Goal: Register for event/course

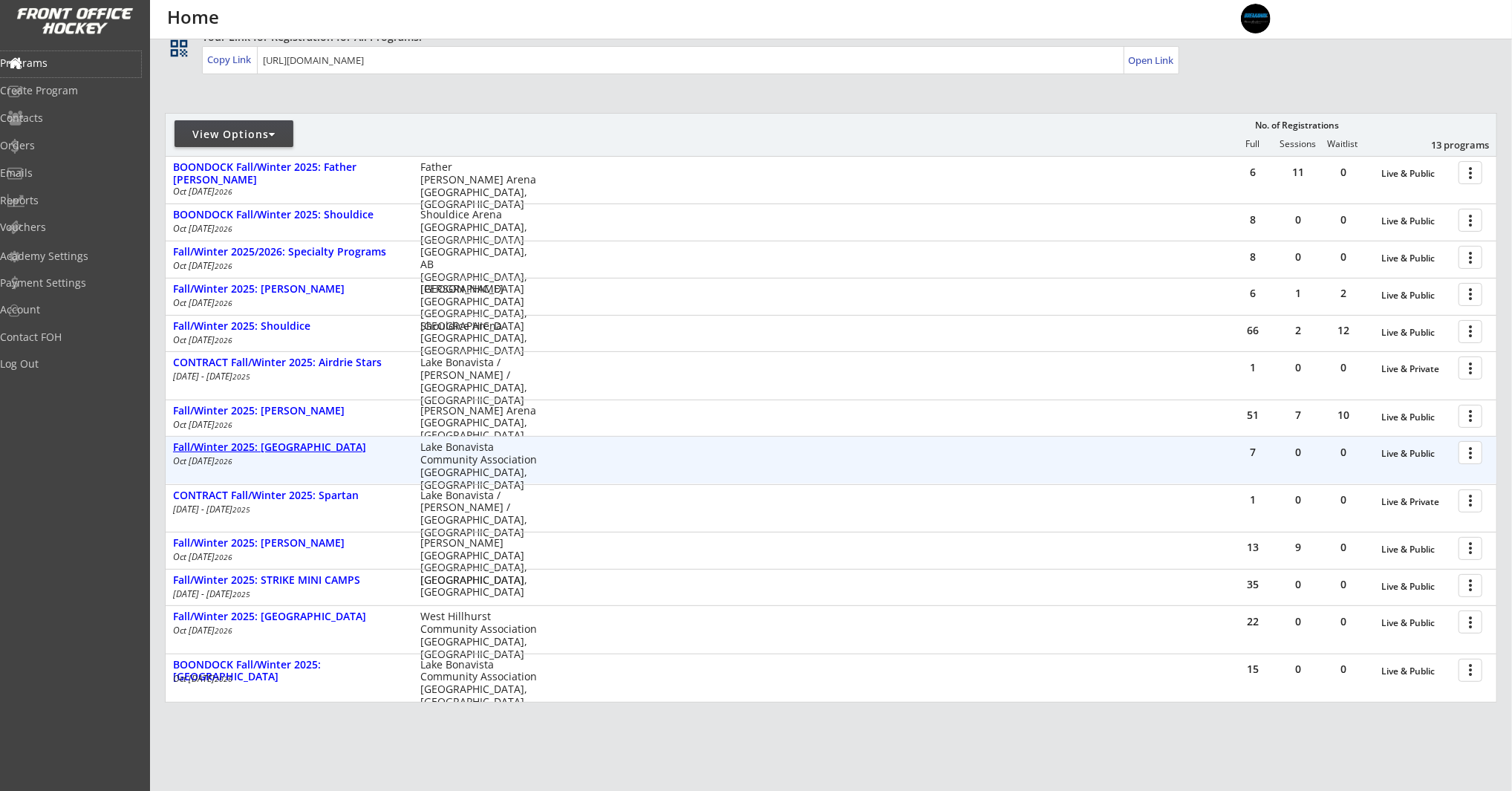
scroll to position [114, 0]
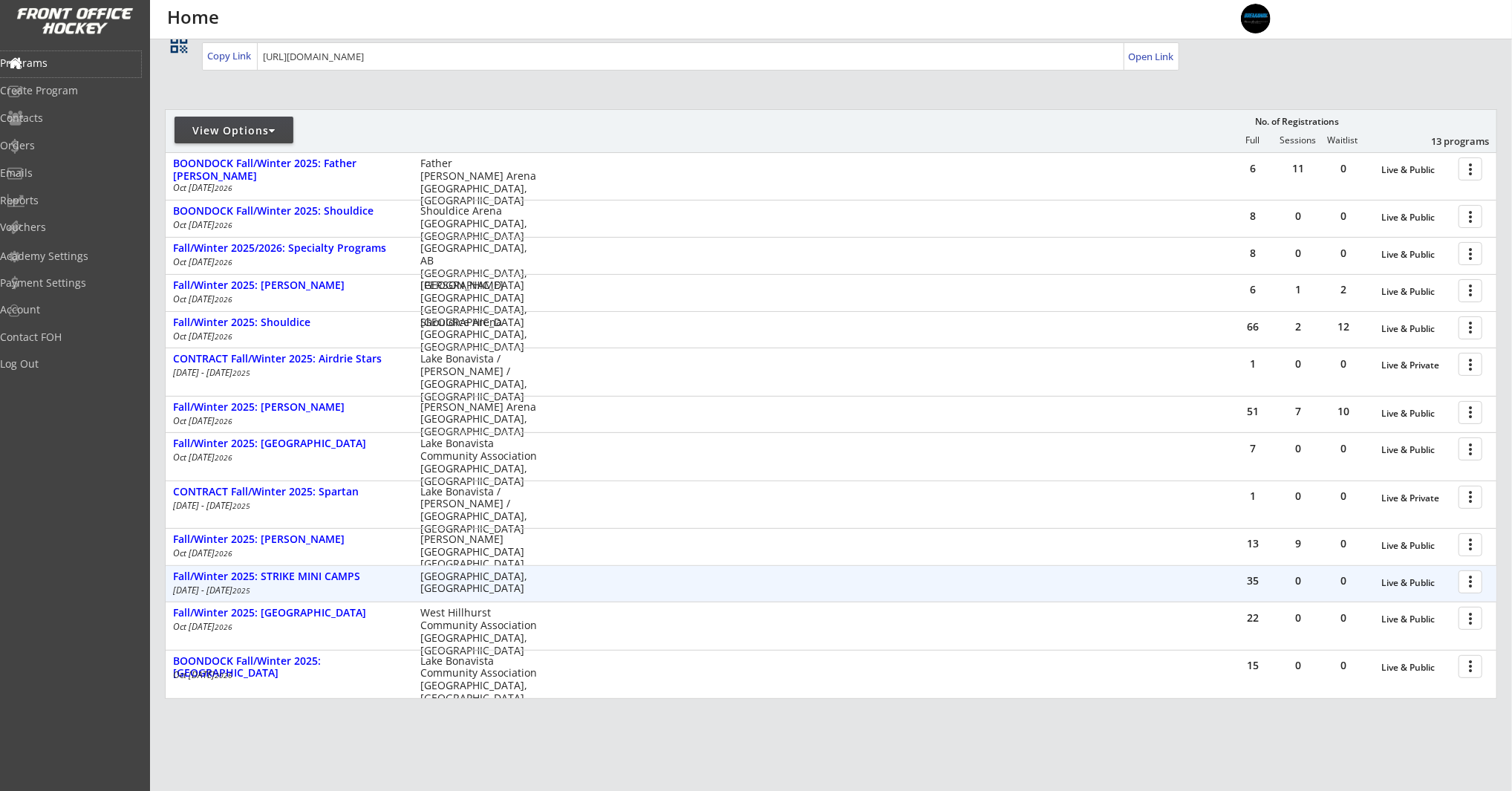
click at [1470, 578] on div at bounding box center [1473, 581] width 26 height 26
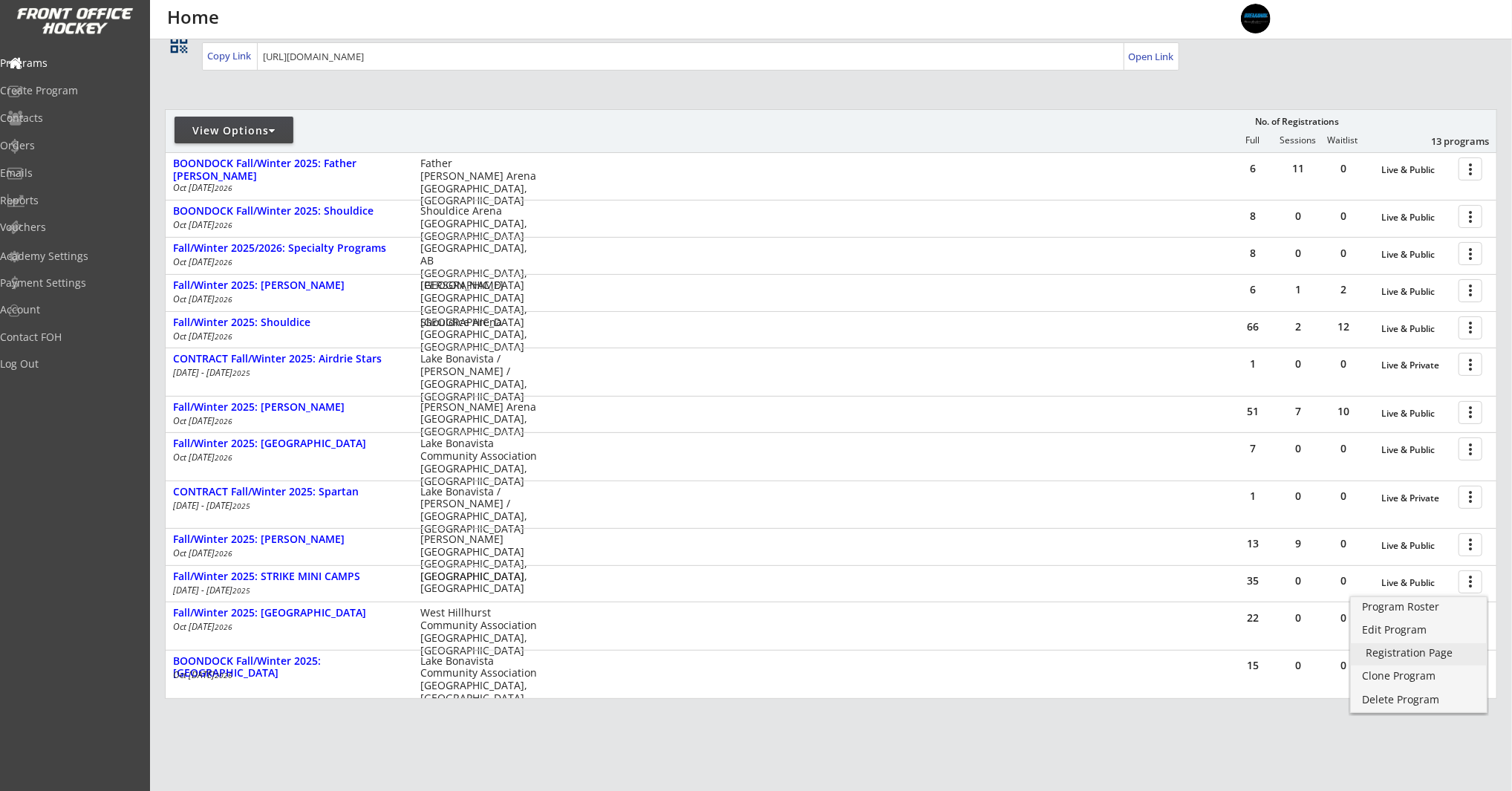
click at [1421, 656] on div "Registration Page" at bounding box center [1419, 653] width 106 height 11
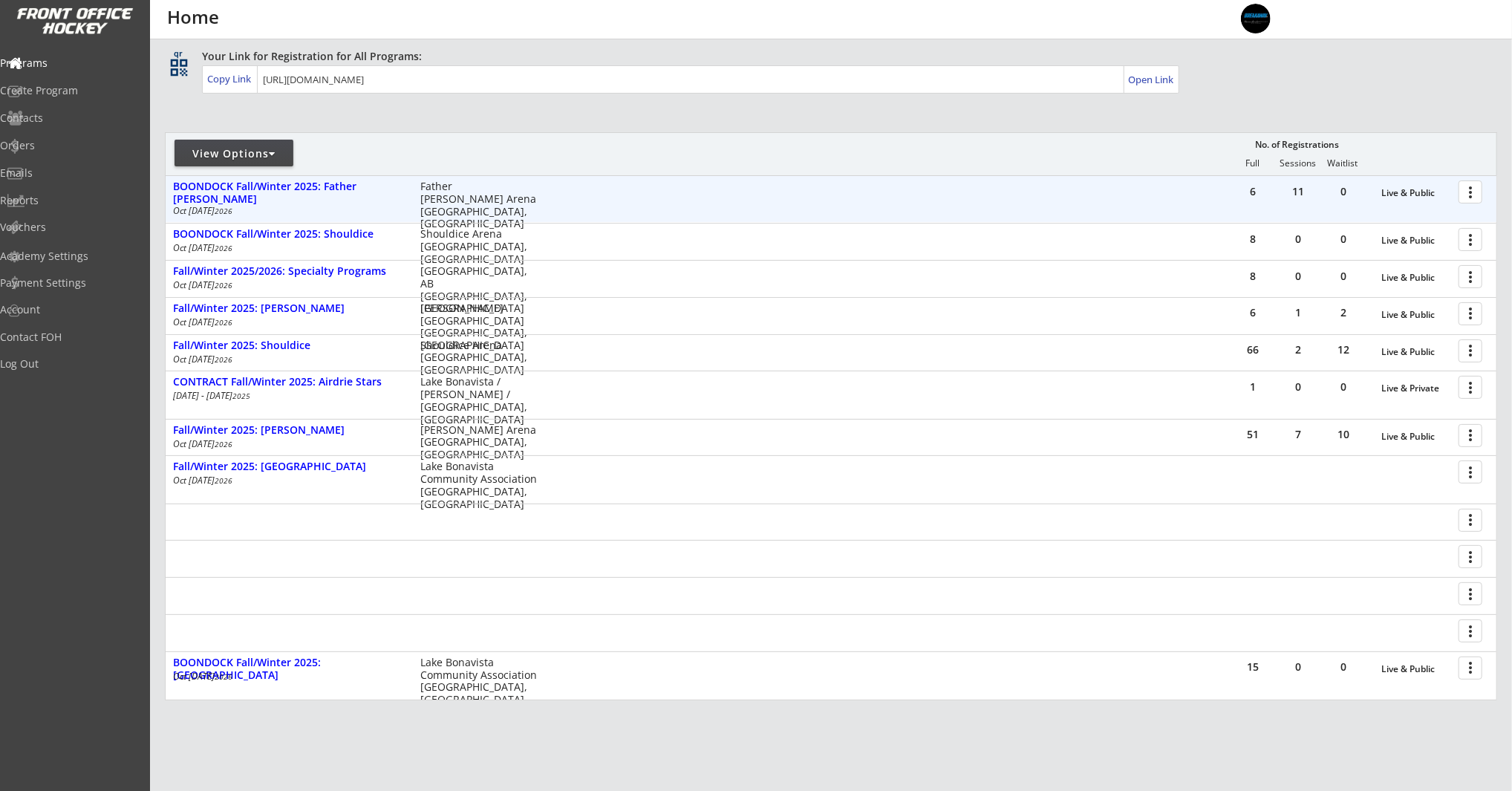
scroll to position [114, 0]
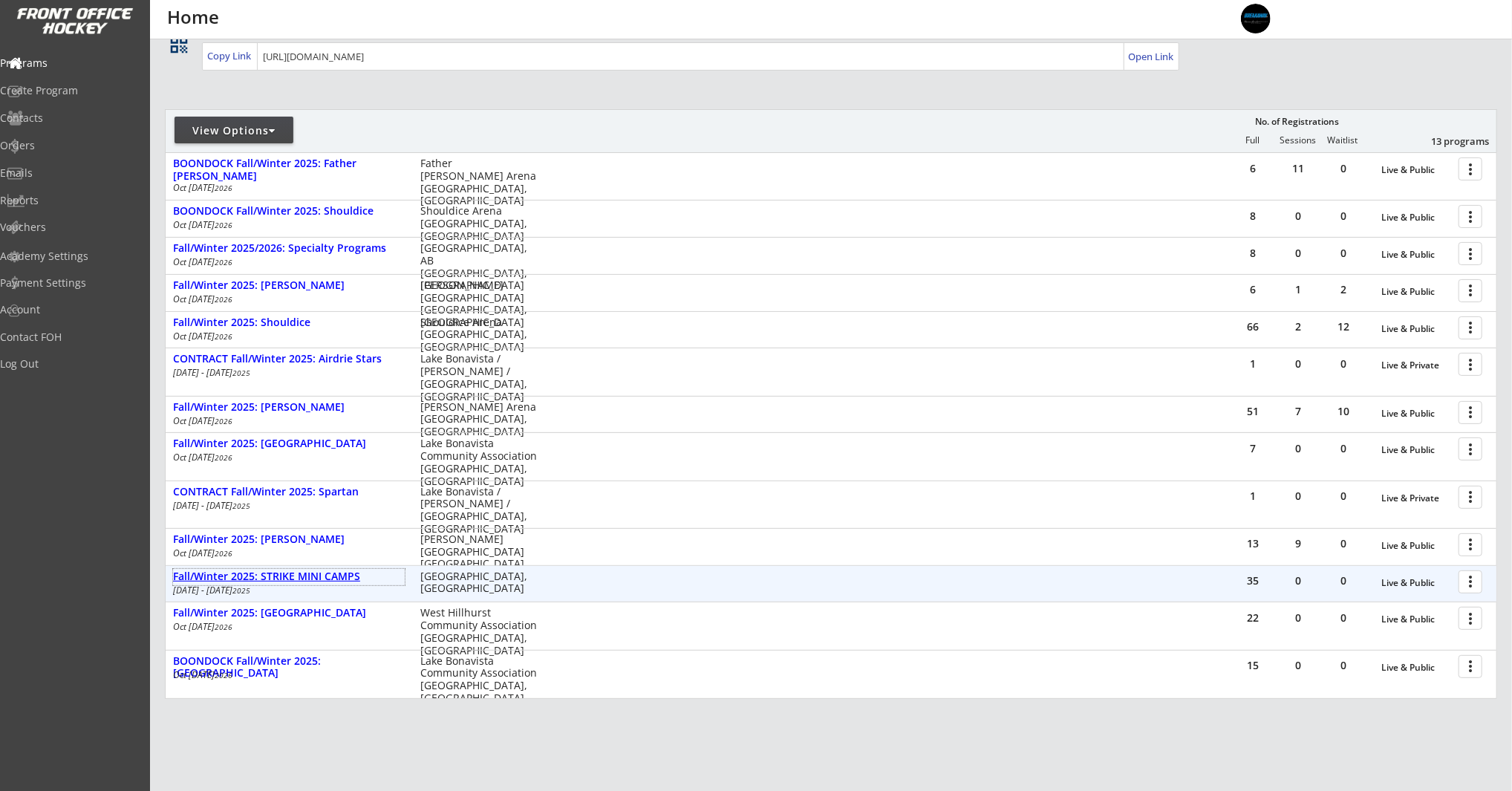
drag, startPoint x: 308, startPoint y: 573, endPoint x: 329, endPoint y: 572, distance: 21.0
click at [308, 573] on div "Fall/Winter 2025: STRIKE MINI CAMPS" at bounding box center [289, 576] width 231 height 13
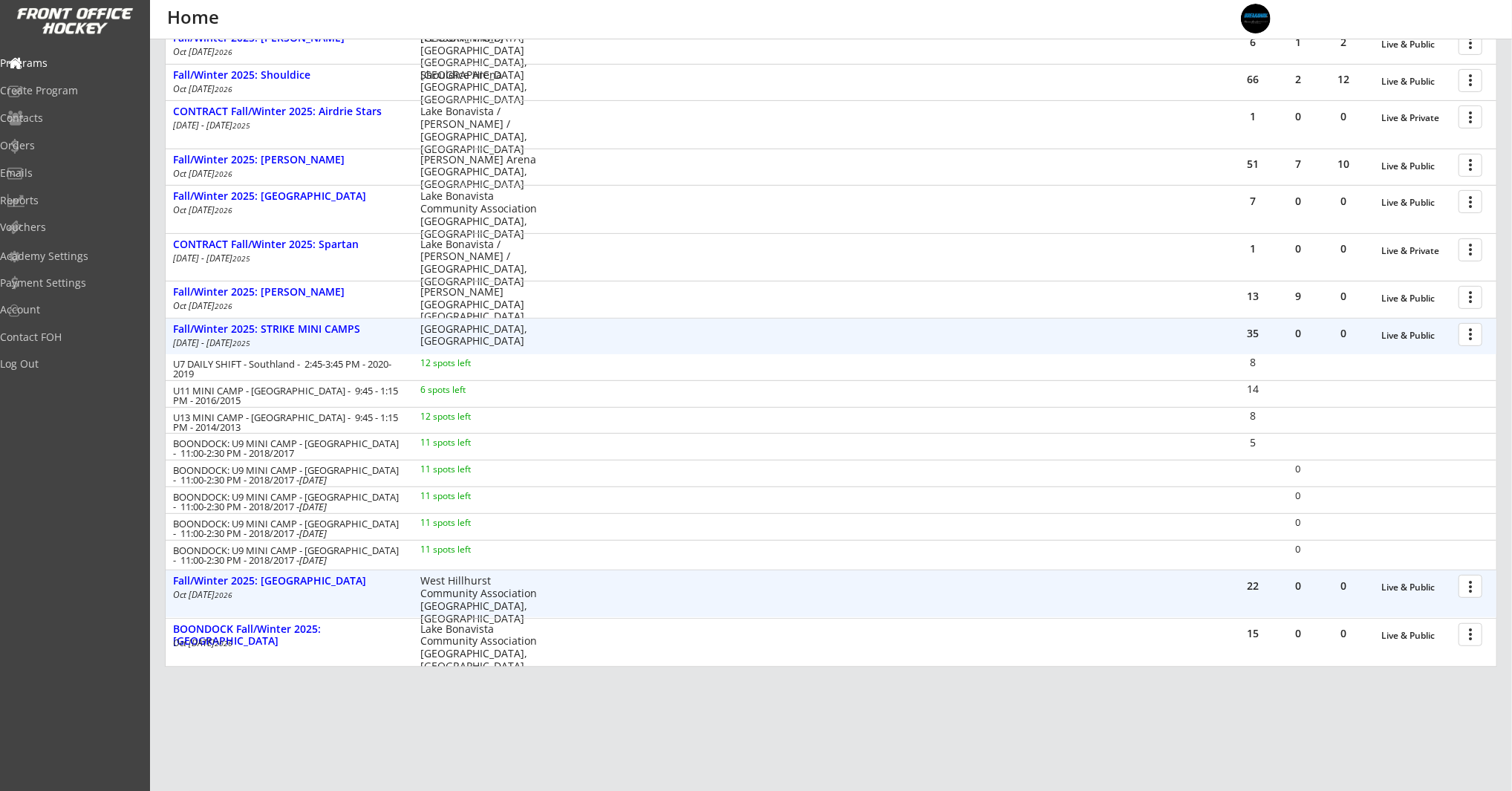
scroll to position [376, 0]
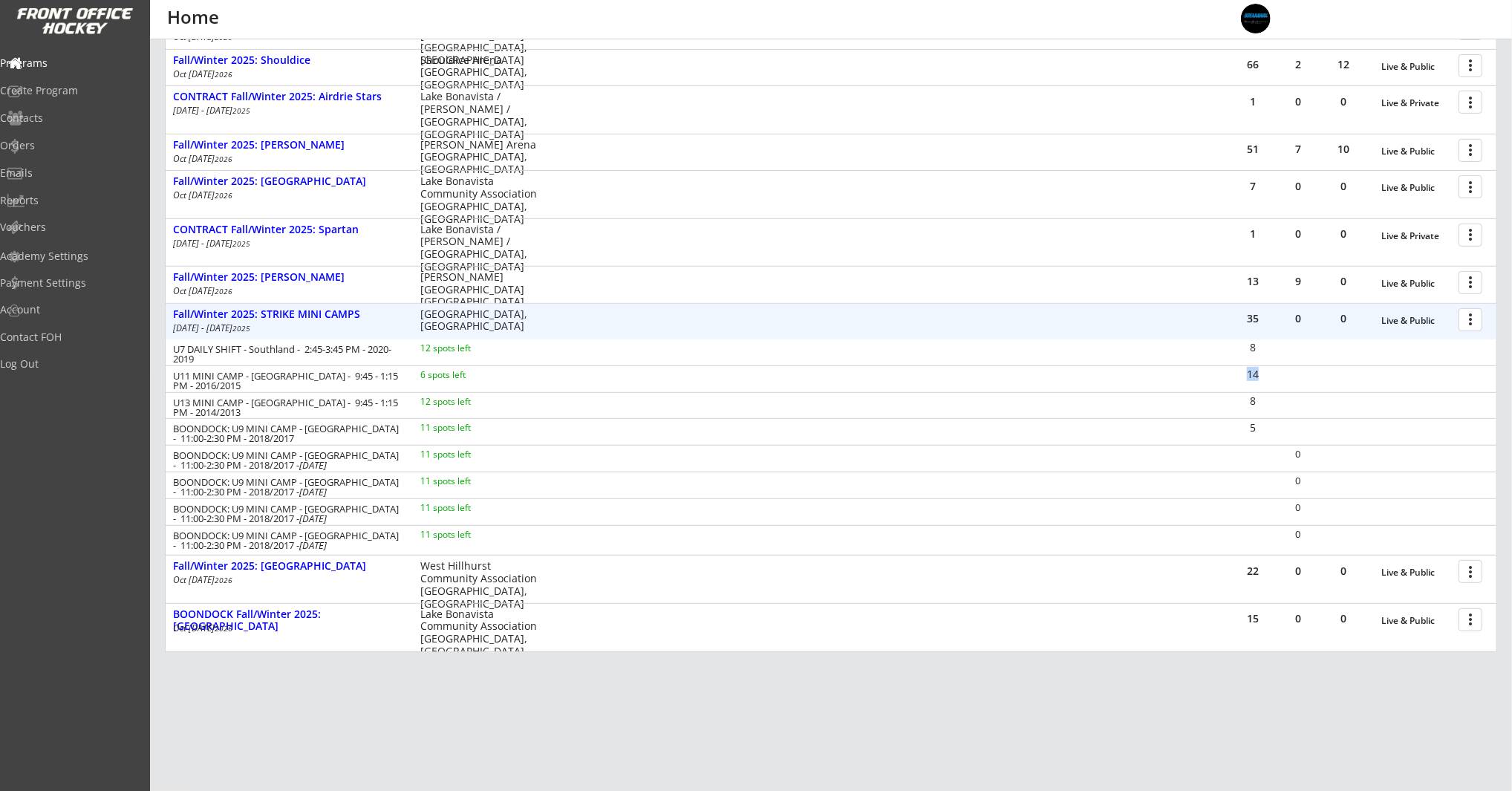
drag, startPoint x: 1284, startPoint y: 376, endPoint x: 1217, endPoint y: 376, distance: 67.0
click at [1226, 376] on div "U11 MINI CAMP - Southland - 9:45 - 1:15 PM - 2016/2015 6 spots left 14" at bounding box center [830, 379] width 1331 height 27
drag, startPoint x: 1260, startPoint y: 346, endPoint x: 1229, endPoint y: 349, distance: 31.1
click at [1231, 348] on div "U7 DAILY SHIFT - Southland - 2:45-3:45 PM - 2020-2019 12 spots left 8" at bounding box center [830, 352] width 1331 height 26
drag, startPoint x: 1264, startPoint y: 397, endPoint x: 1205, endPoint y: 398, distance: 59.0
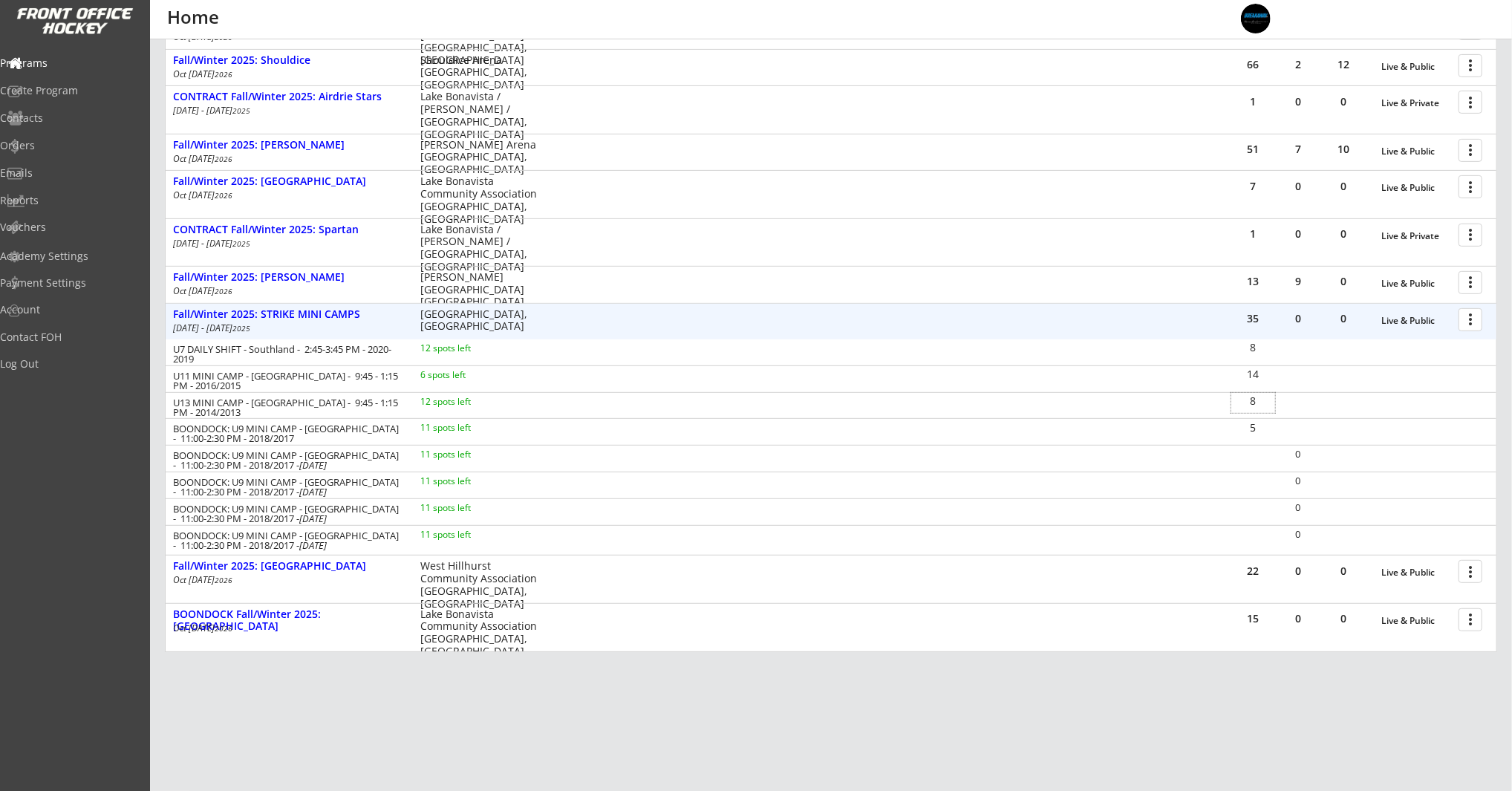
click at [1205, 398] on div "U13 MINI CAMP - Southland - 9:45 - 1:15 PM - 2014/2013 12 spots left 8" at bounding box center [830, 406] width 1331 height 27
click at [1329, 400] on div at bounding box center [1344, 403] width 44 height 20
click at [72, 197] on div "Reports" at bounding box center [71, 201] width 134 height 11
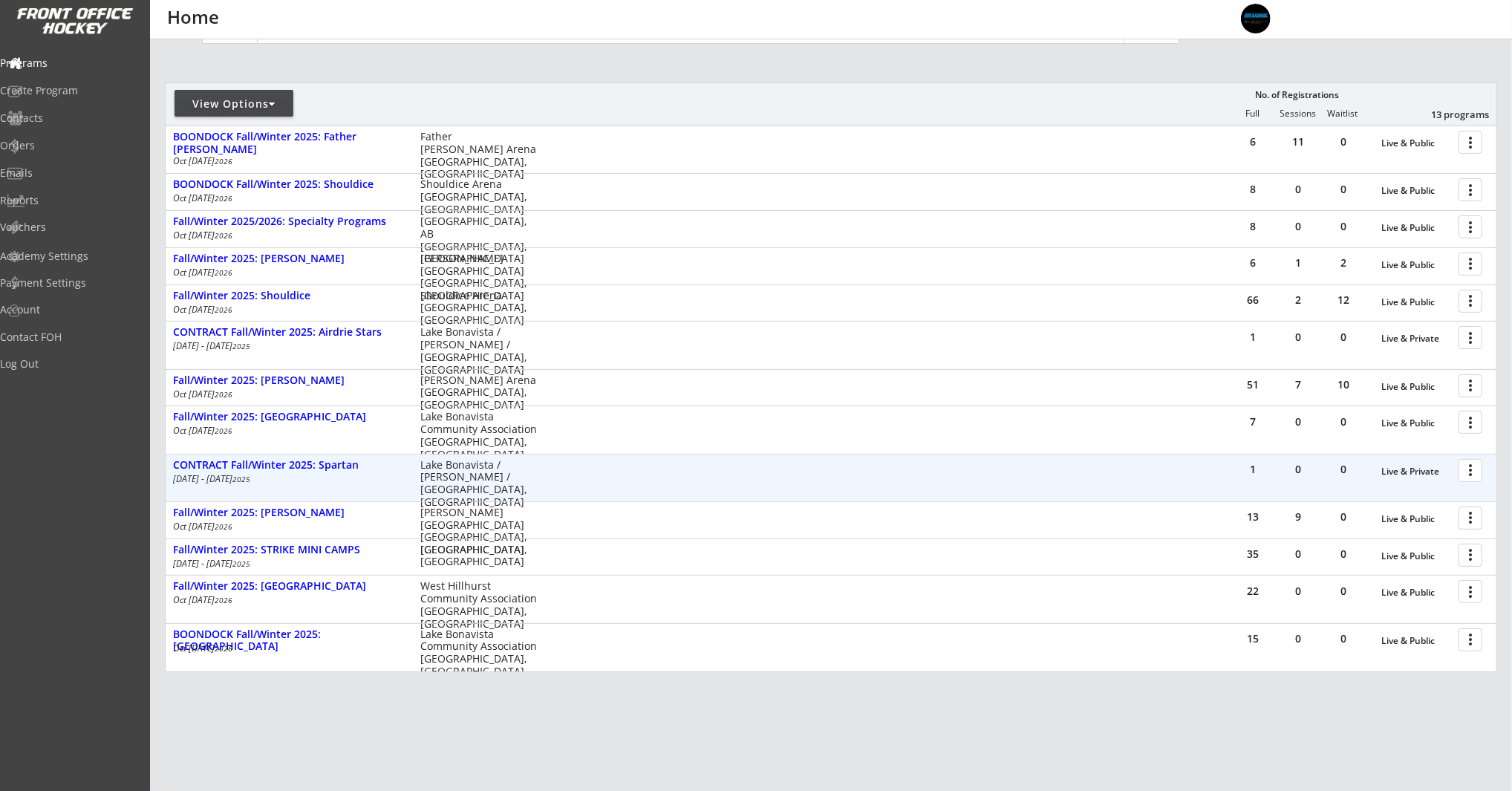
scroll to position [192, 0]
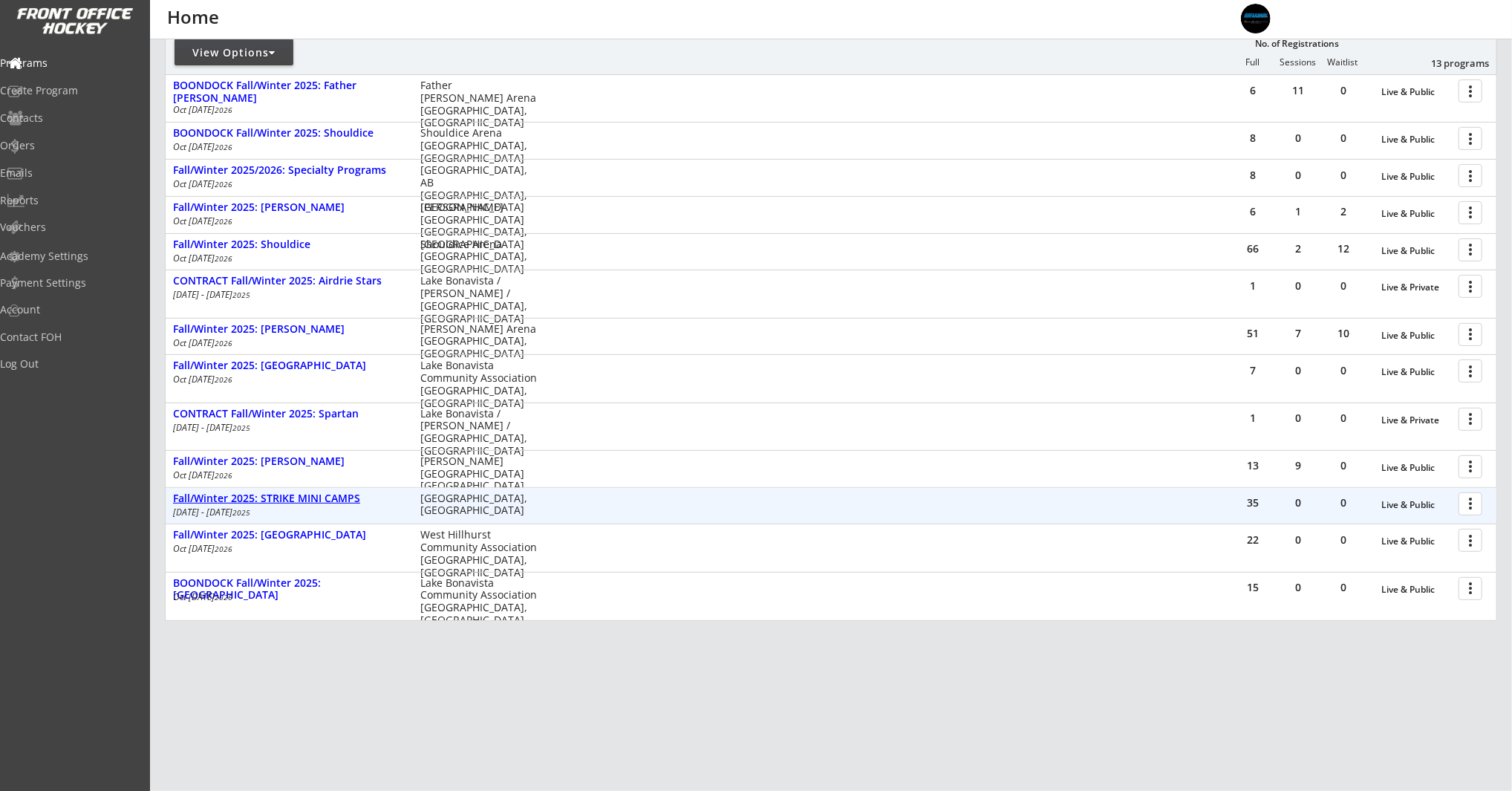
click at [346, 496] on div "Fall/Winter 2025: STRIKE MINI CAMPS" at bounding box center [289, 498] width 231 height 13
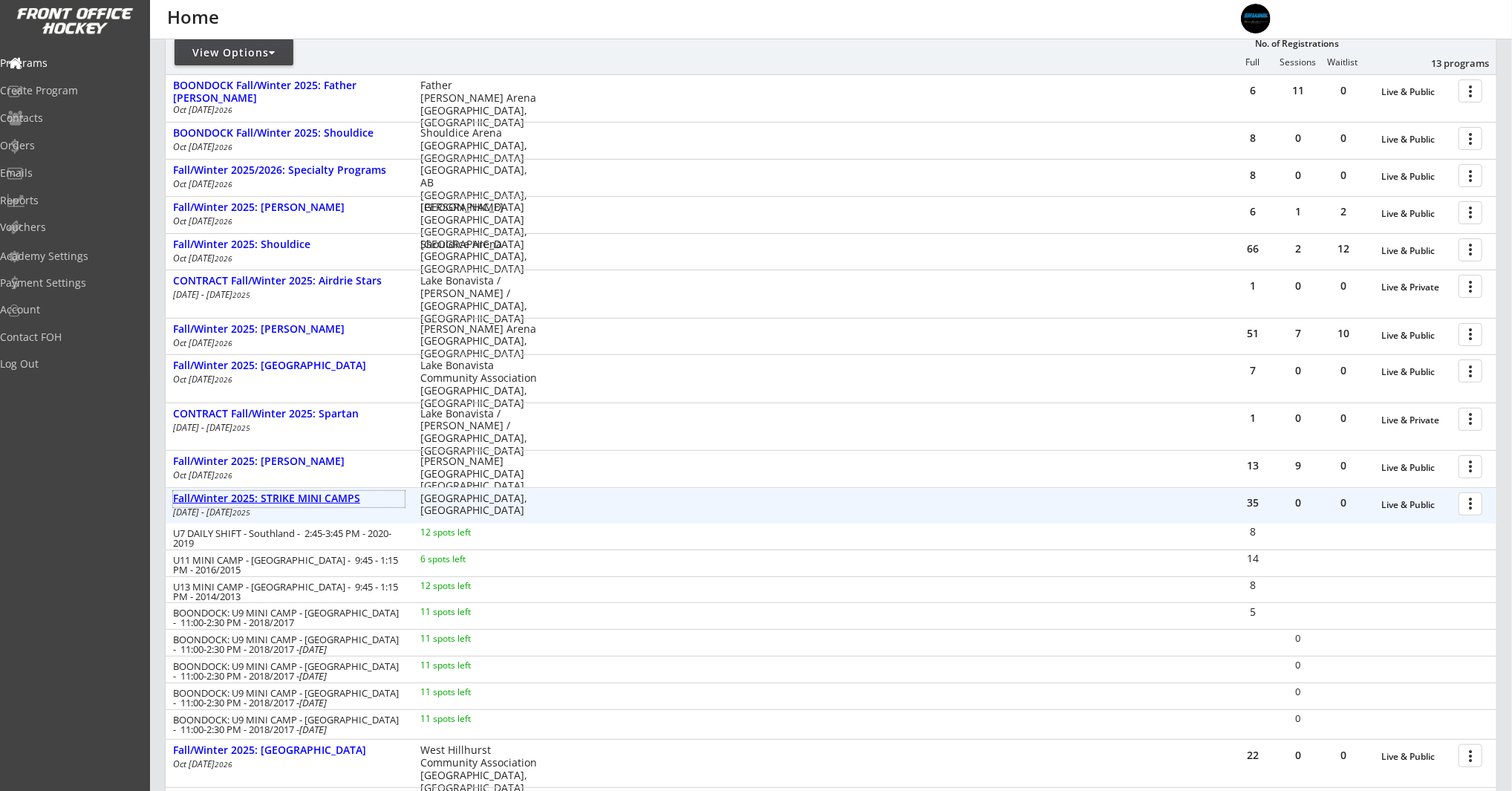
click at [325, 494] on div "Fall/Winter 2025: STRIKE MINI CAMPS" at bounding box center [289, 498] width 231 height 13
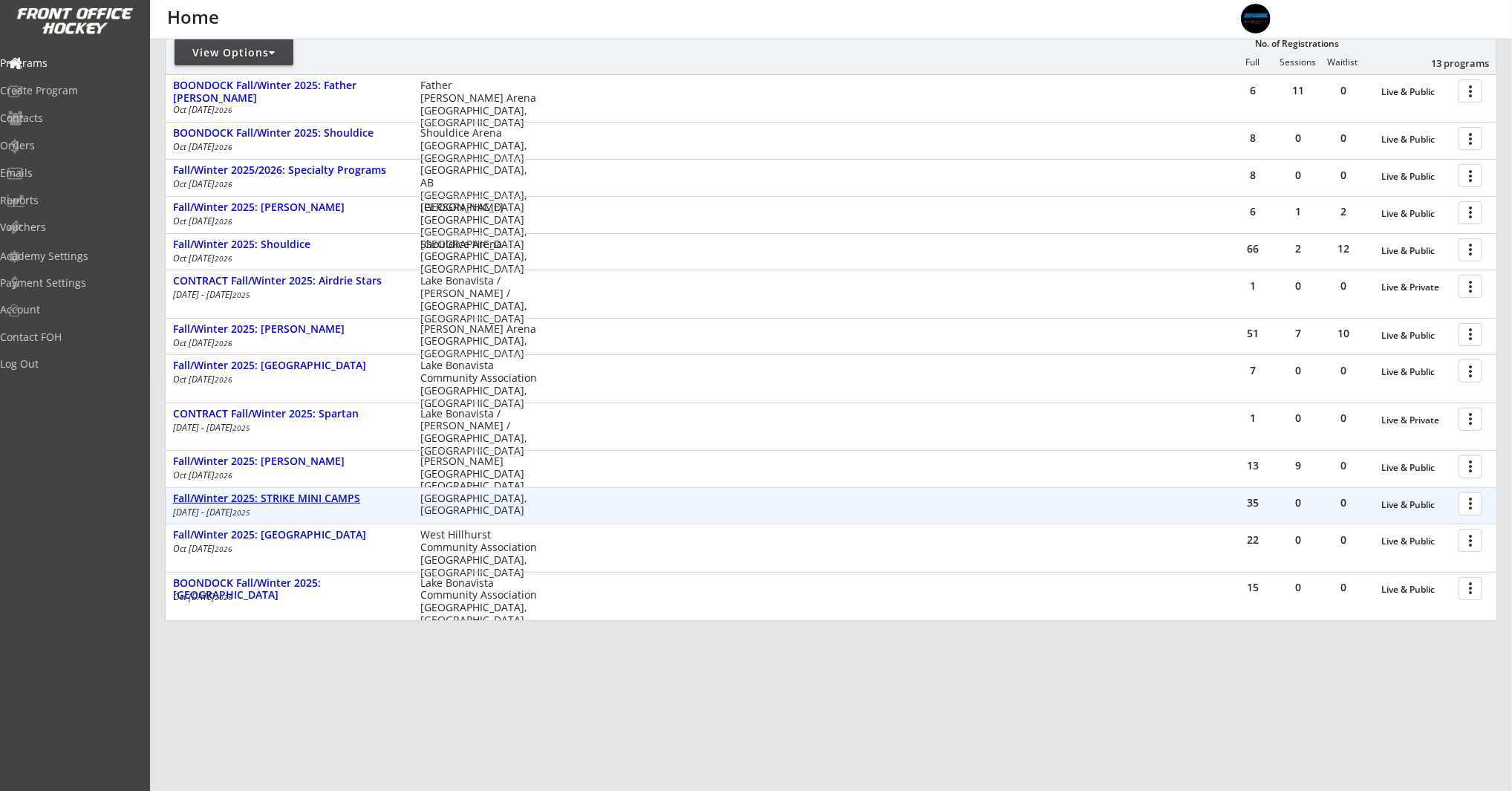
click at [306, 493] on div "Fall/Winter 2025: STRIKE MINI CAMPS" at bounding box center [289, 498] width 231 height 13
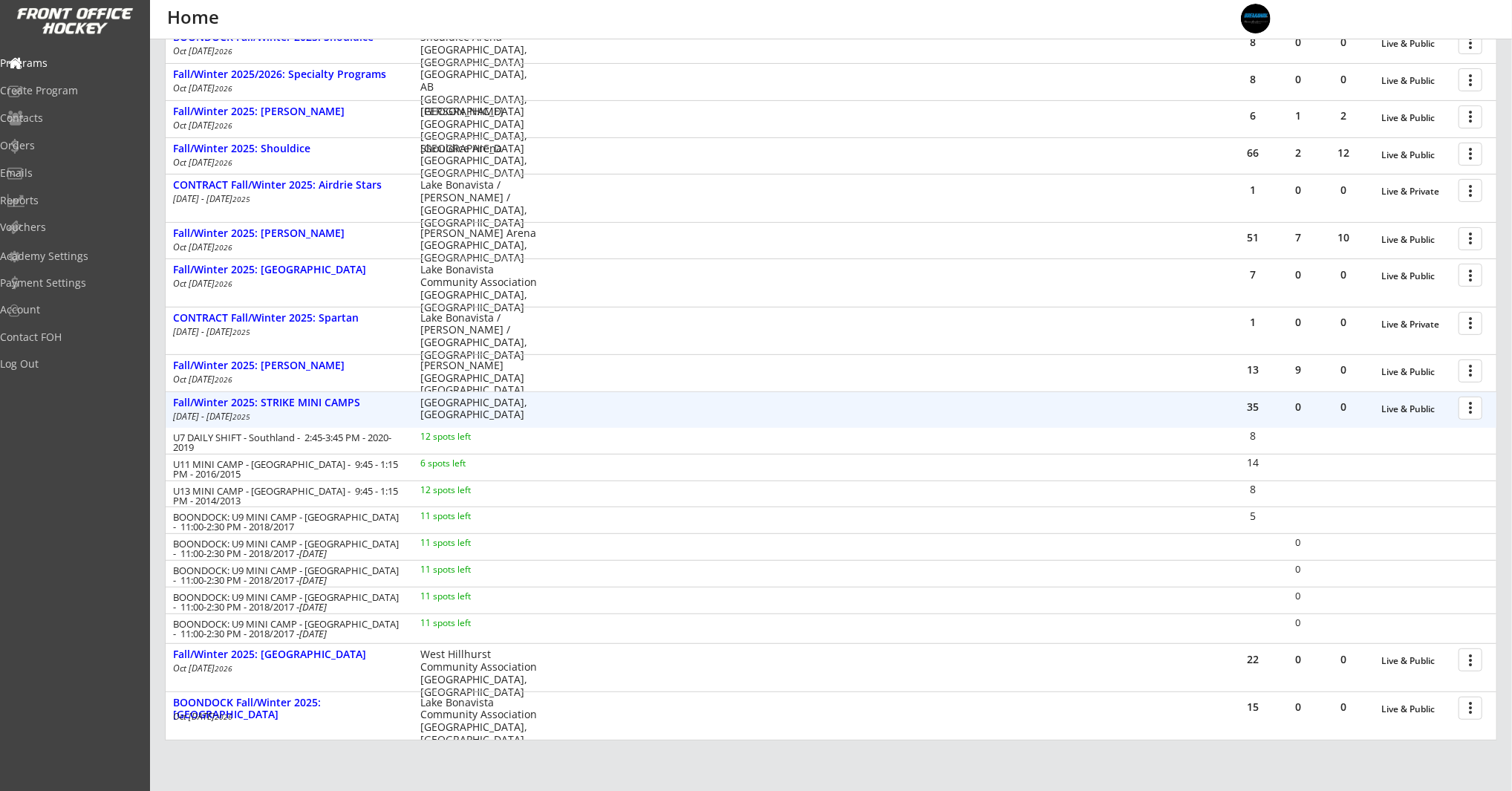
scroll to position [289, 0]
